Goal: Task Accomplishment & Management: Use online tool/utility

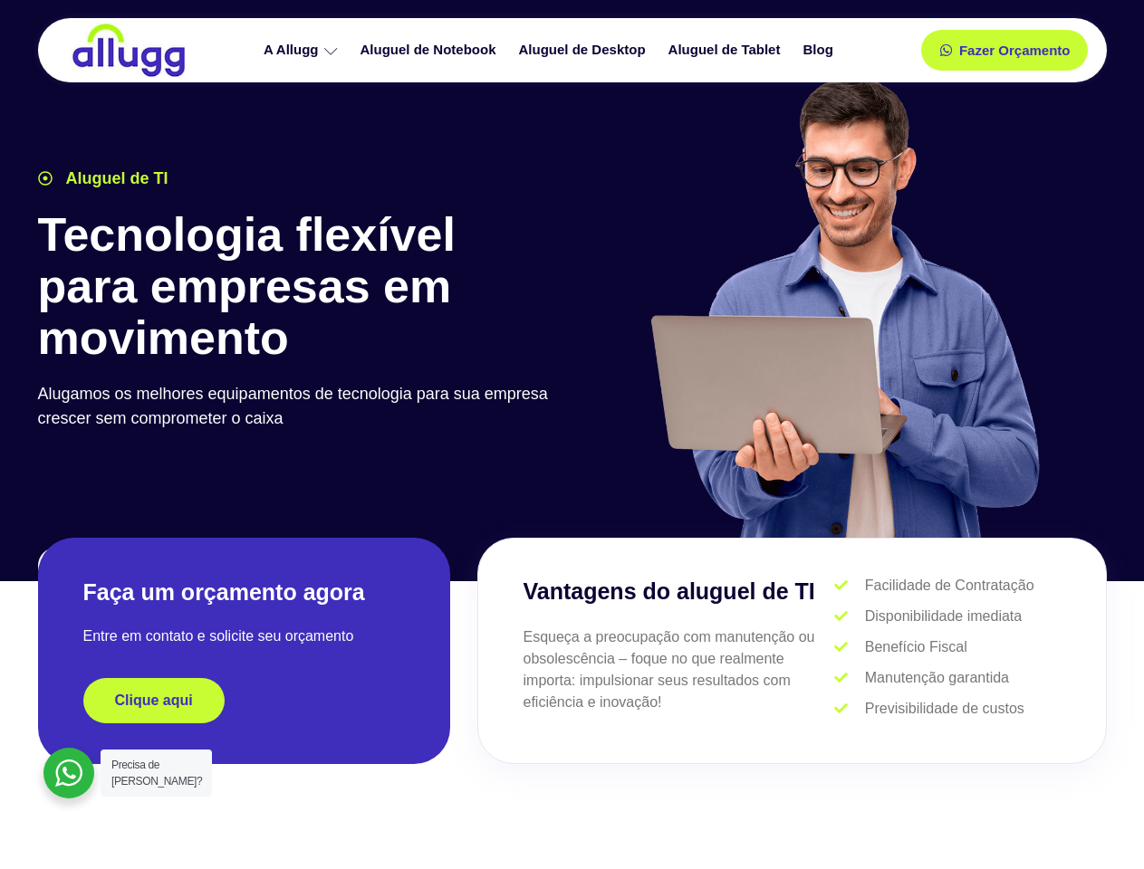
click at [572, 435] on div at bounding box center [843, 316] width 543 height 498
click at [1004, 50] on span "Fazer Orçamento" at bounding box center [1013, 50] width 100 height 13
click at [945, 50] on icon at bounding box center [951, 50] width 13 height 13
click at [1014, 50] on span "Fazer Orçamento" at bounding box center [1013, 50] width 100 height 13
click at [244, 701] on div "Clique aqui" at bounding box center [243, 700] width 321 height 45
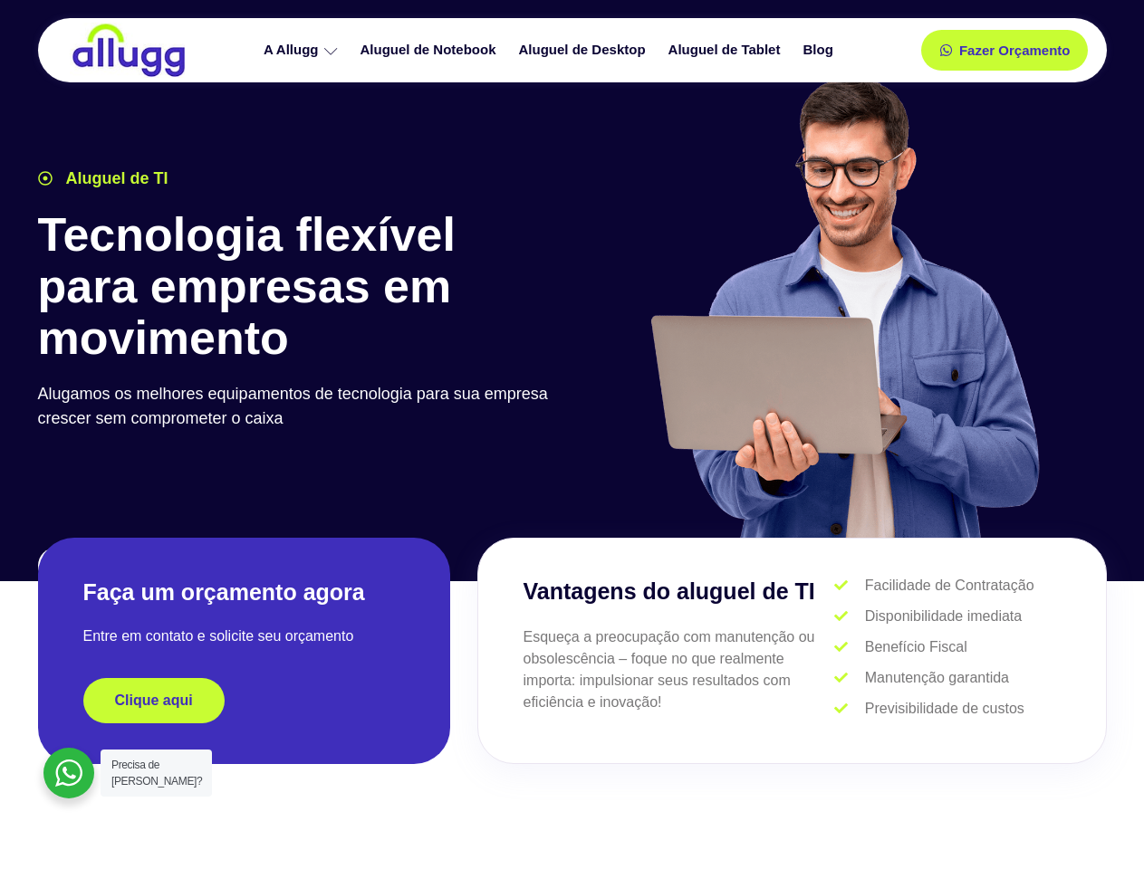
click at [244, 701] on div "Clique aqui" at bounding box center [243, 700] width 321 height 45
click at [154, 701] on span "Clique aqui" at bounding box center [154, 701] width 78 height 14
click at [69, 773] on div at bounding box center [68, 773] width 51 height 51
click at [156, 773] on span "Precisa de [PERSON_NAME]?" at bounding box center [156, 773] width 91 height 29
